Goal: Task Accomplishment & Management: Manage account settings

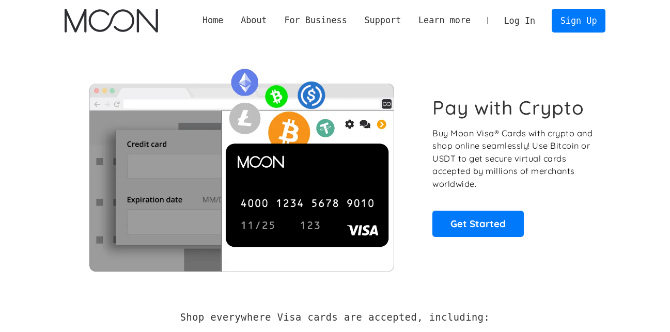
click at [527, 21] on link "Log In" at bounding box center [519, 20] width 49 height 23
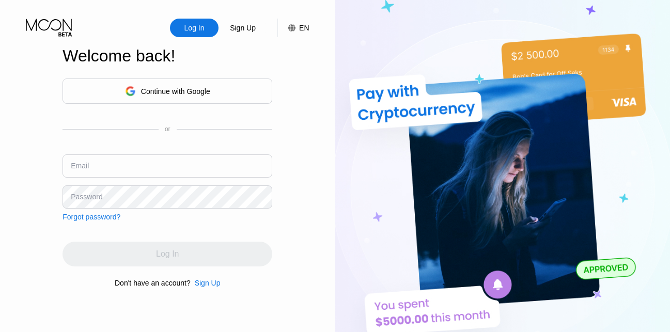
click at [97, 168] on input "text" at bounding box center [167, 165] width 210 height 23
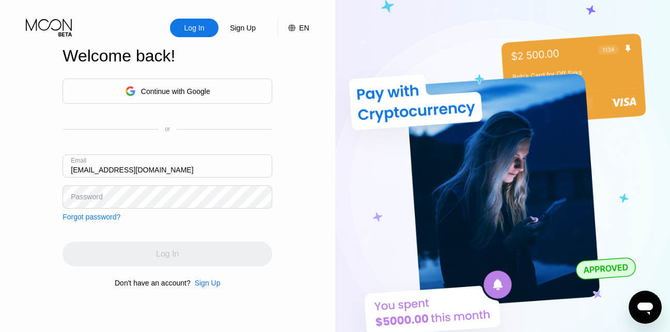
type input "[EMAIL_ADDRESS][DOMAIN_NAME]"
click at [75, 200] on div "Password" at bounding box center [86, 197] width 31 height 8
click at [72, 198] on div "Password" at bounding box center [86, 197] width 31 height 8
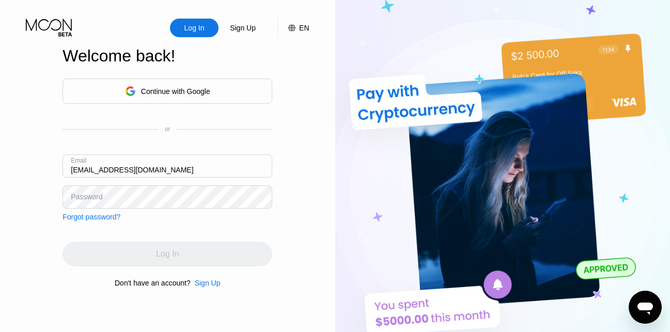
click at [78, 192] on div "Password" at bounding box center [167, 196] width 210 height 23
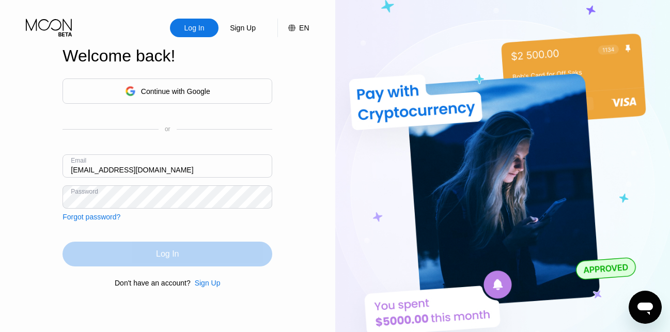
click at [115, 259] on div "Log In" at bounding box center [167, 254] width 210 height 25
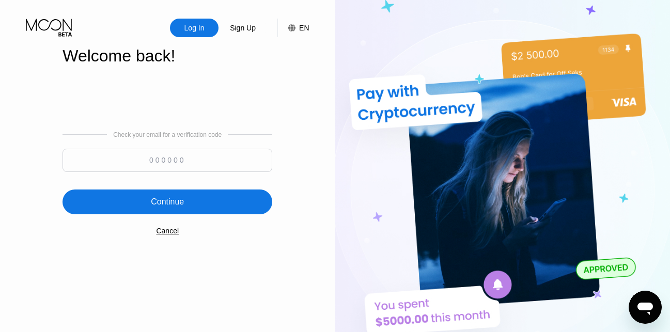
click at [118, 164] on input at bounding box center [167, 160] width 210 height 23
type input "344104"
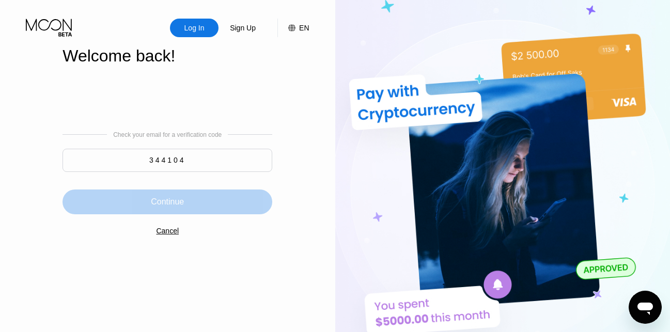
click at [143, 206] on div "Continue" at bounding box center [167, 201] width 210 height 25
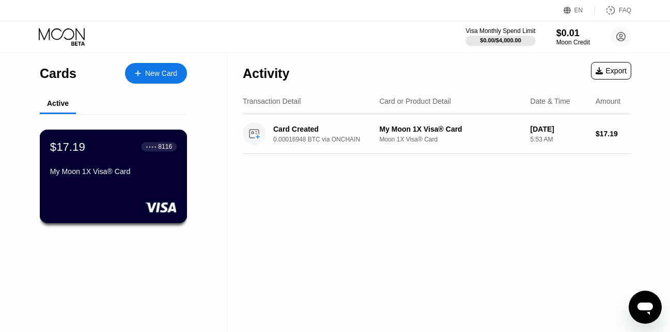
click at [168, 150] on div "8116" at bounding box center [165, 146] width 14 height 7
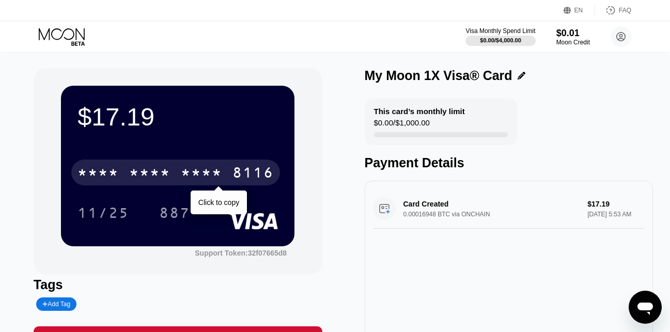
click at [264, 170] on div "8116" at bounding box center [252, 174] width 41 height 17
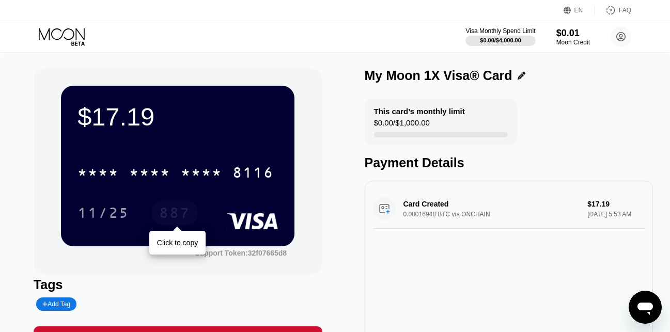
click at [182, 217] on div "887" at bounding box center [174, 214] width 31 height 17
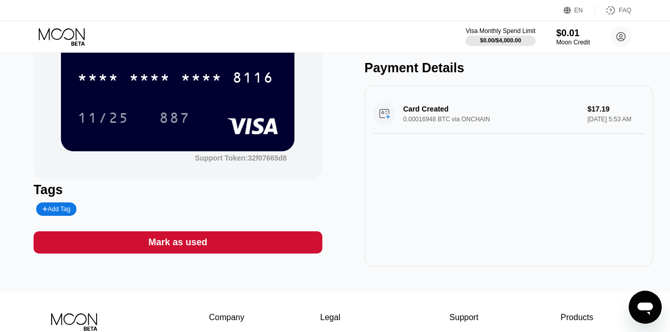
scroll to position [96, 0]
